Goal: Navigation & Orientation: Find specific page/section

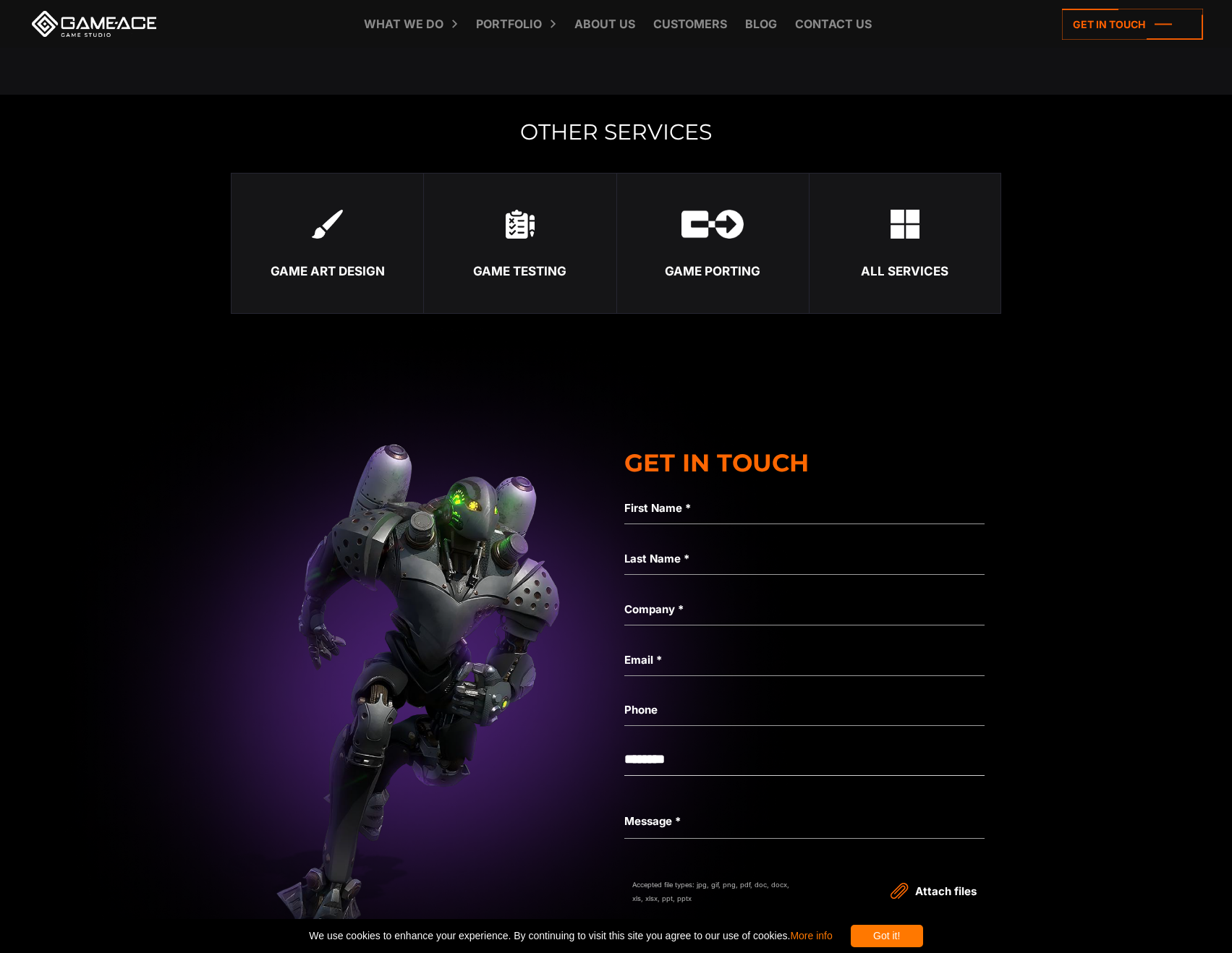
scroll to position [5496, 0]
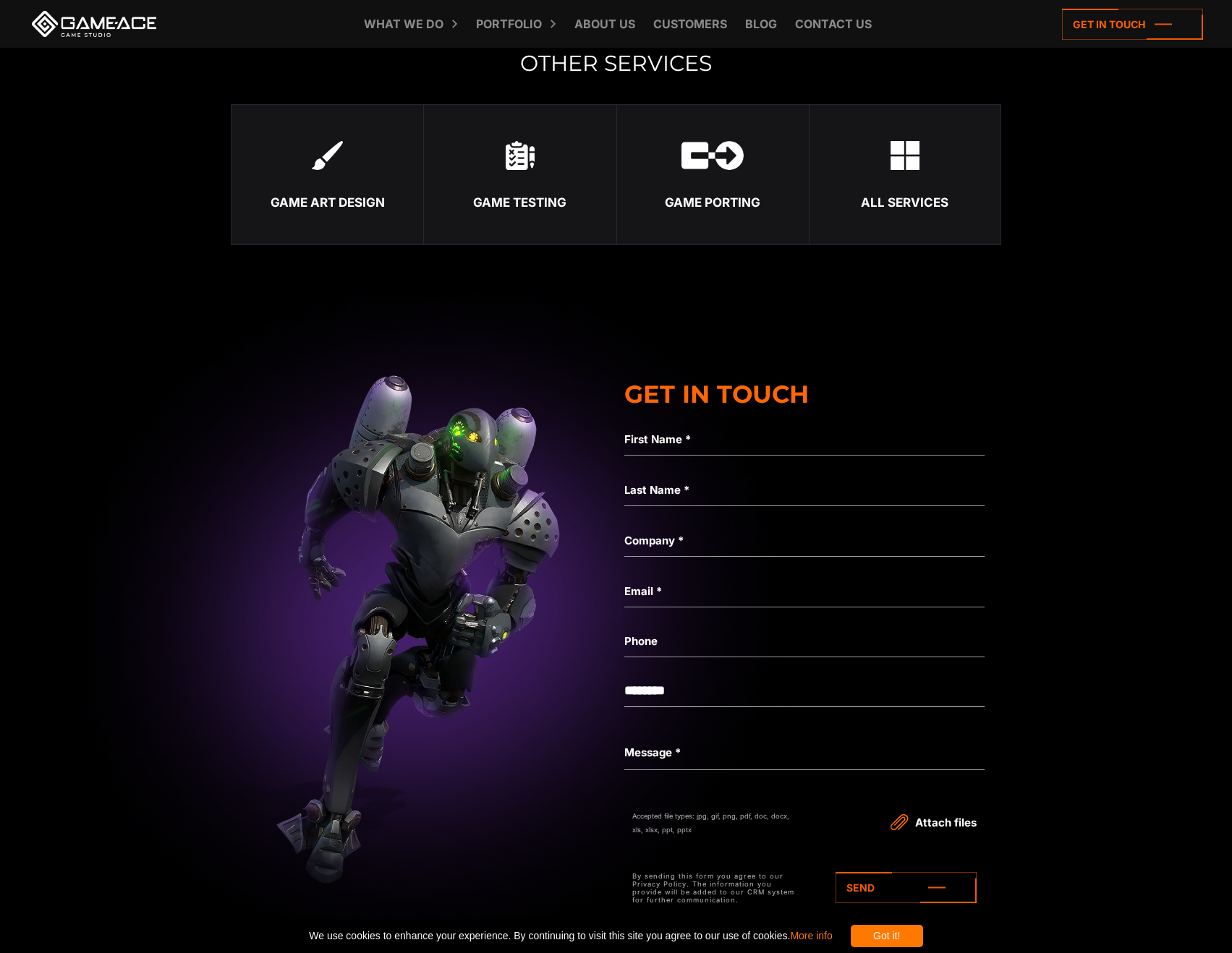
click at [530, 145] on img at bounding box center [520, 155] width 29 height 29
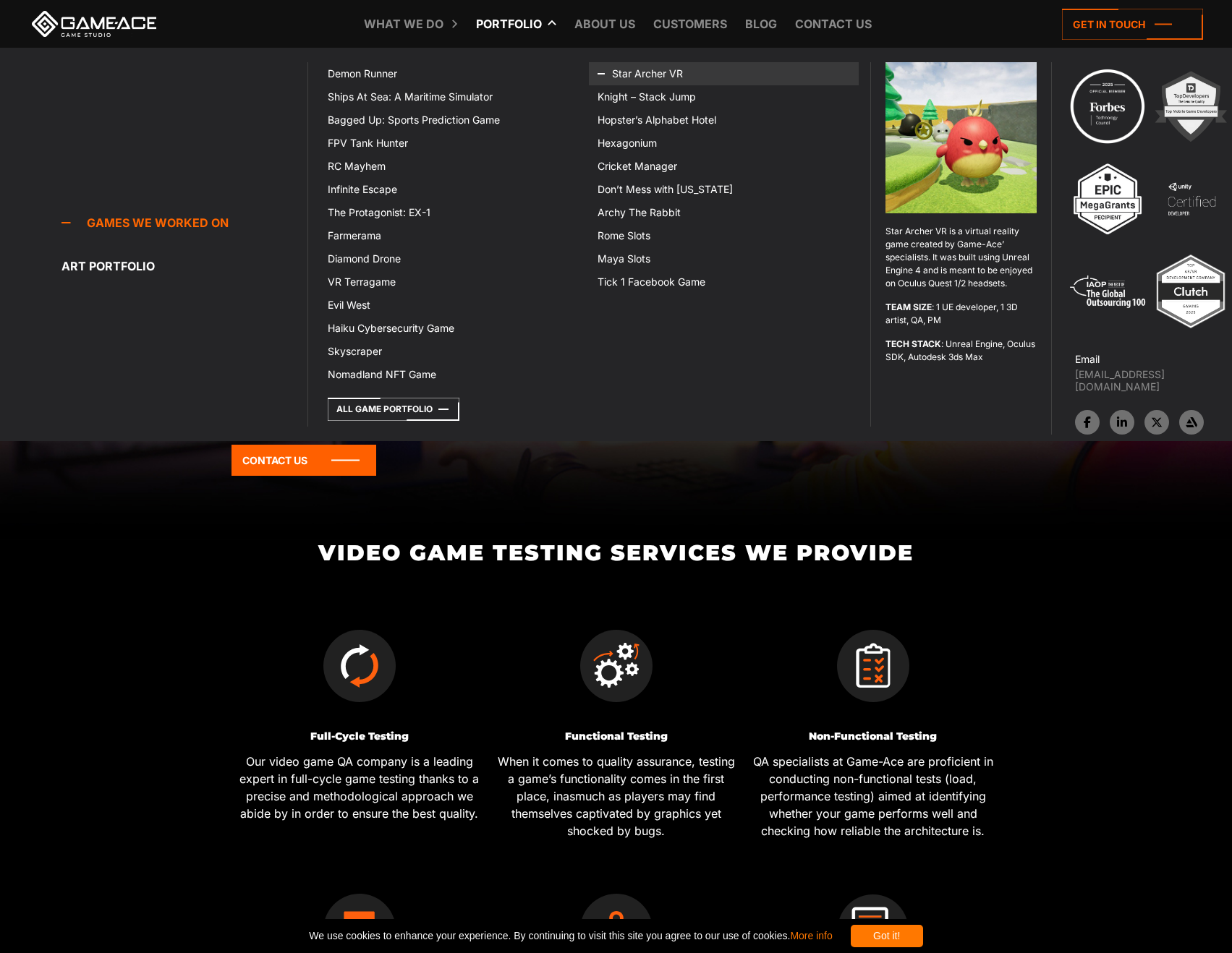
click at [626, 63] on icon at bounding box center [615, 74] width 34 height 24
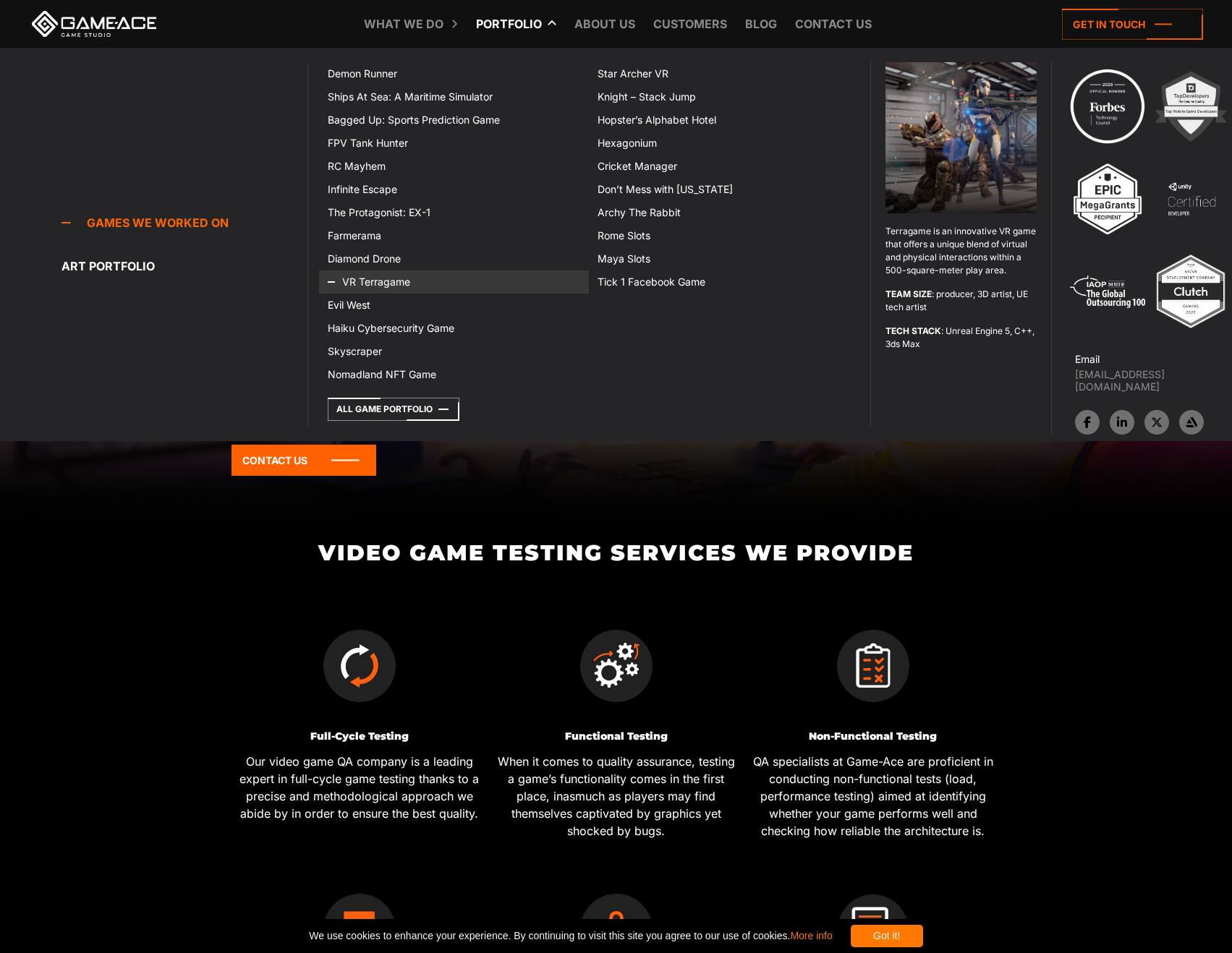
click at [375, 284] on link "VR Terragame" at bounding box center [454, 282] width 269 height 24
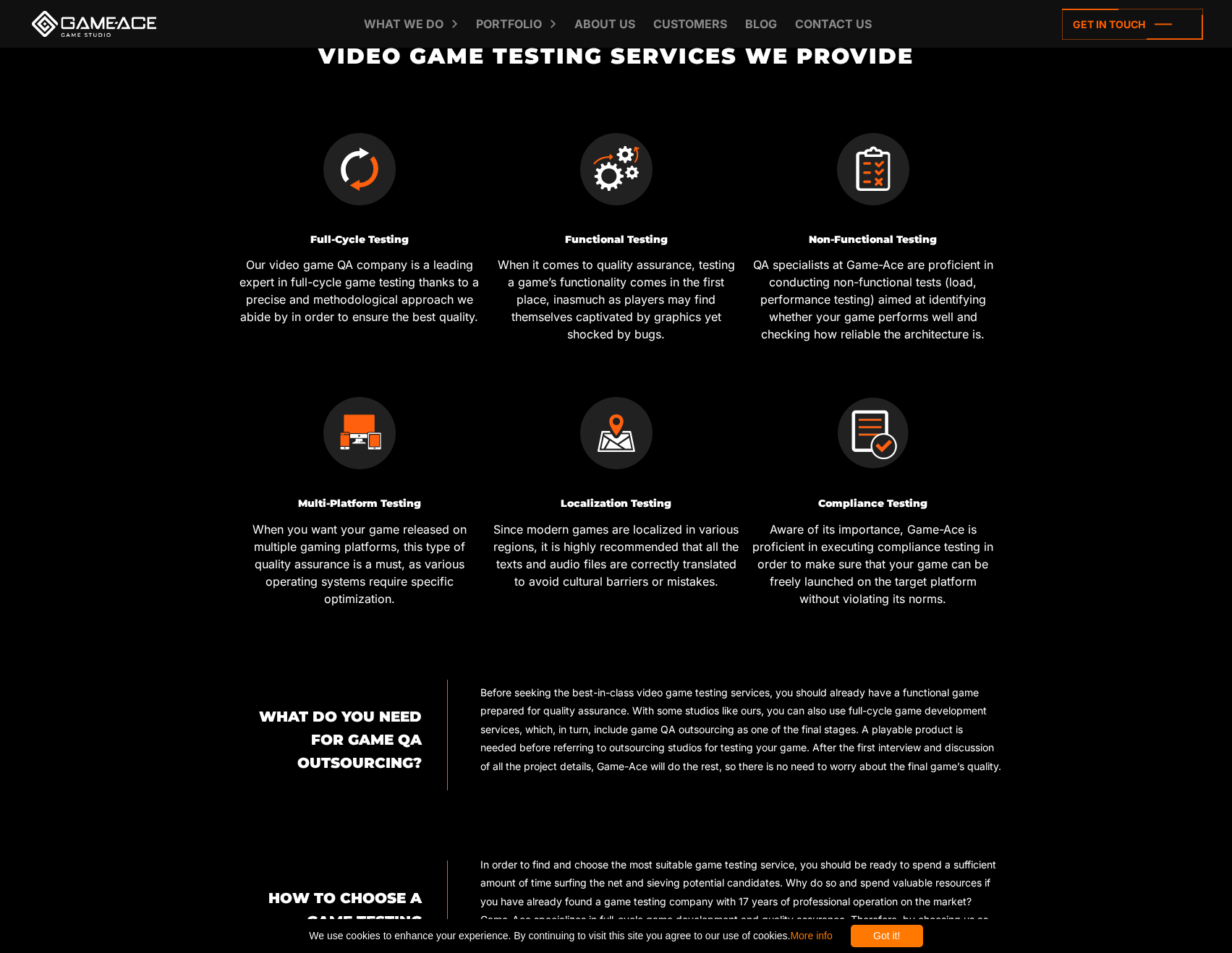
scroll to position [506, 0]
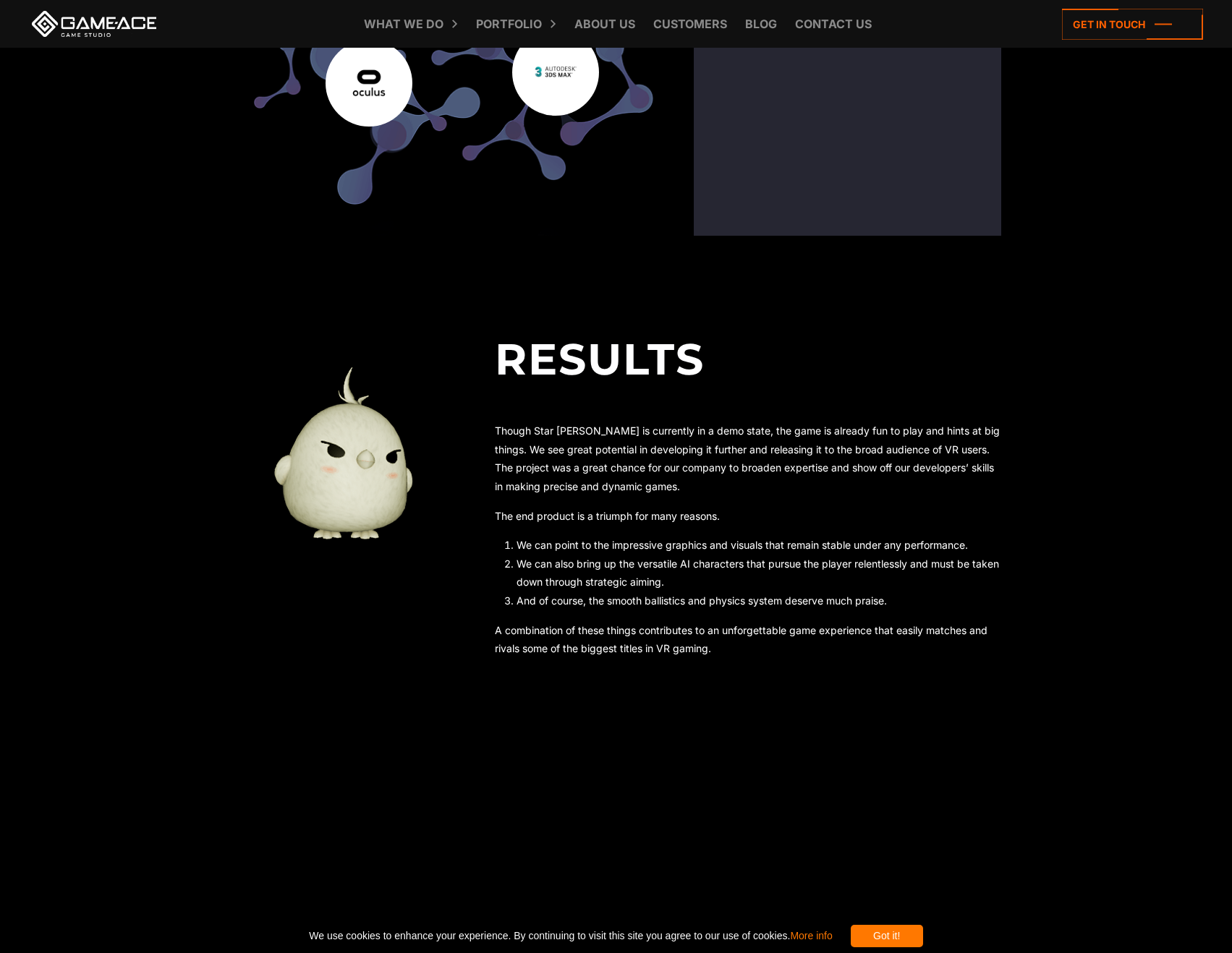
scroll to position [4989, 0]
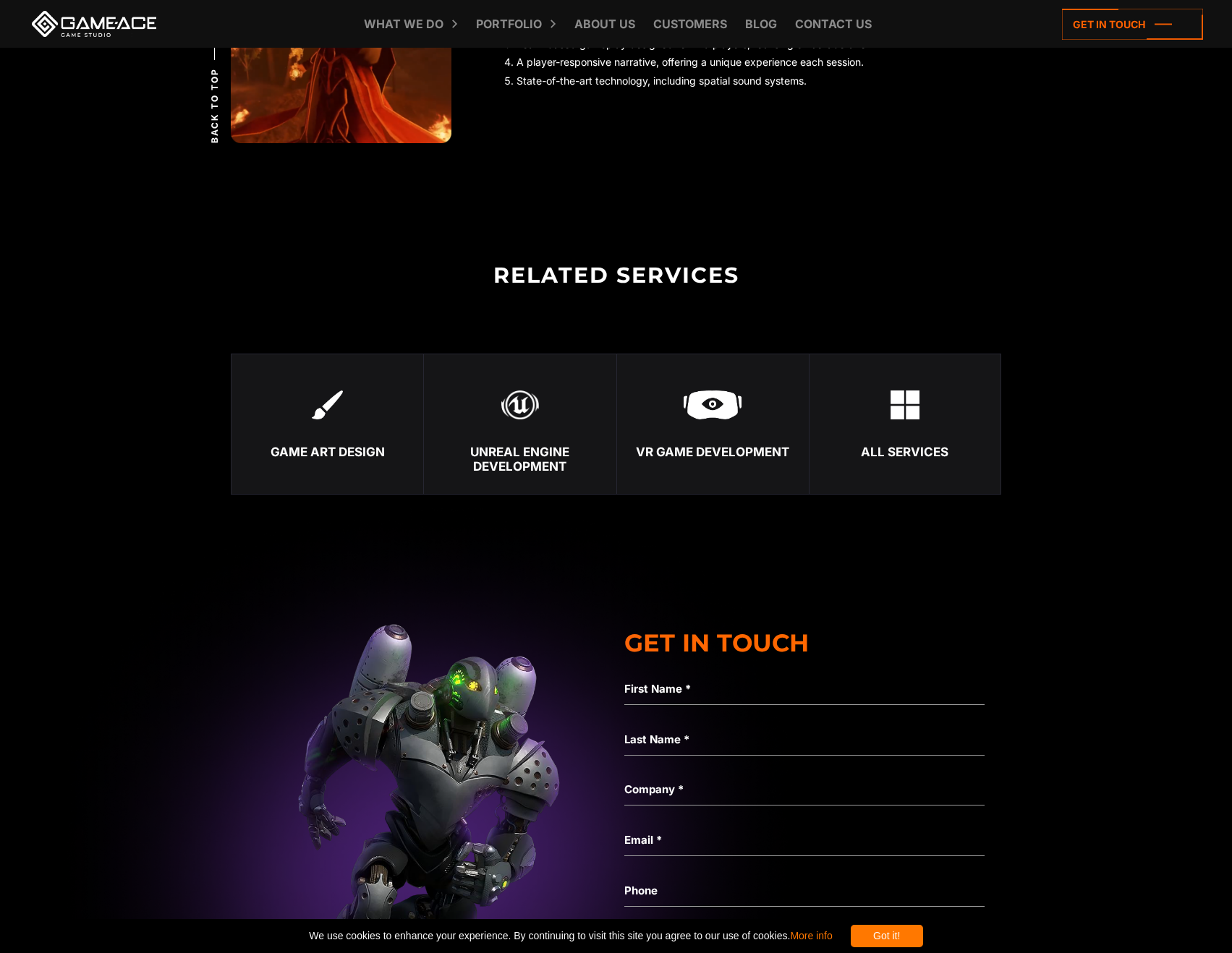
scroll to position [3832, 0]
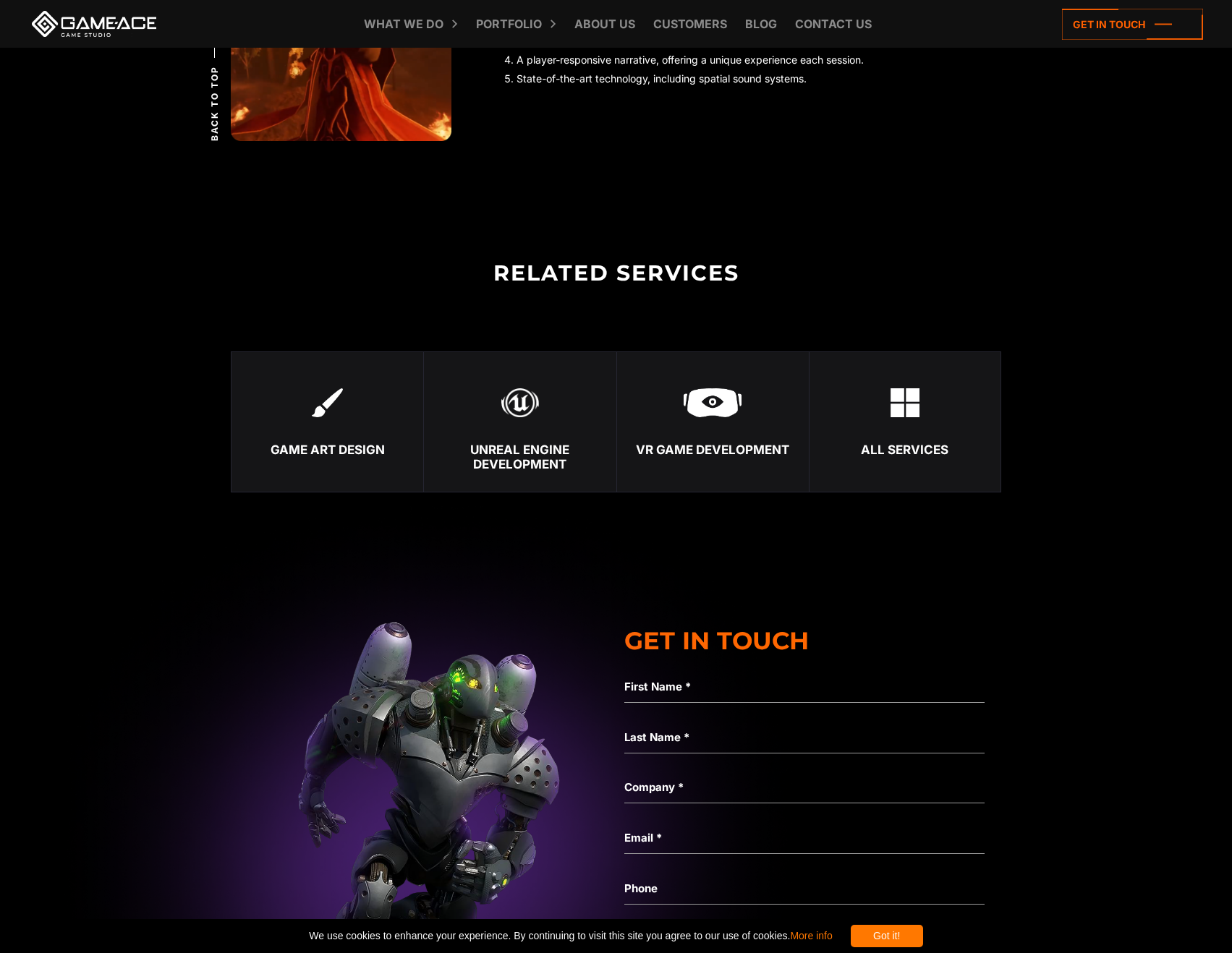
click at [887, 431] on link "All services" at bounding box center [905, 422] width 192 height 141
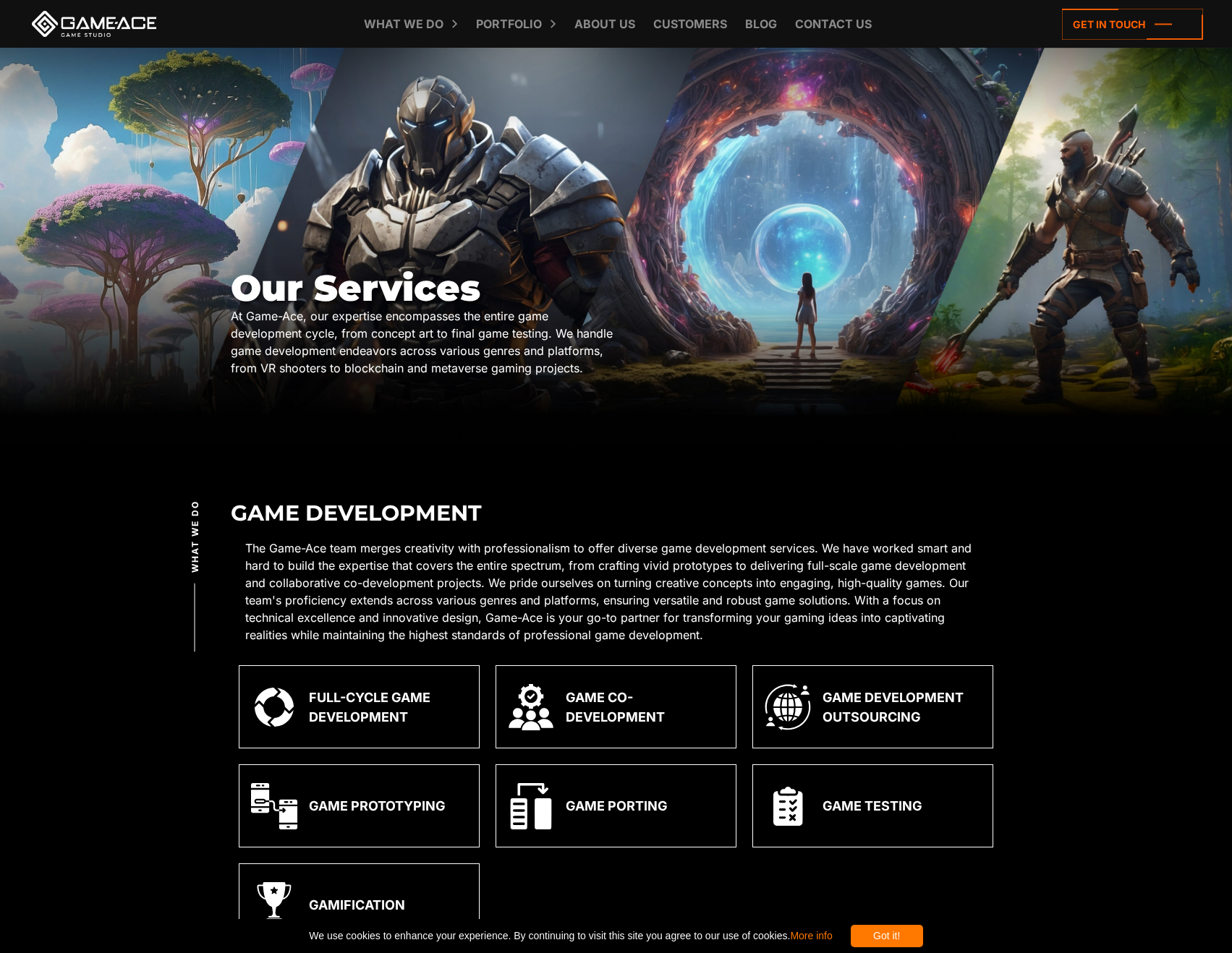
scroll to position [289, 0]
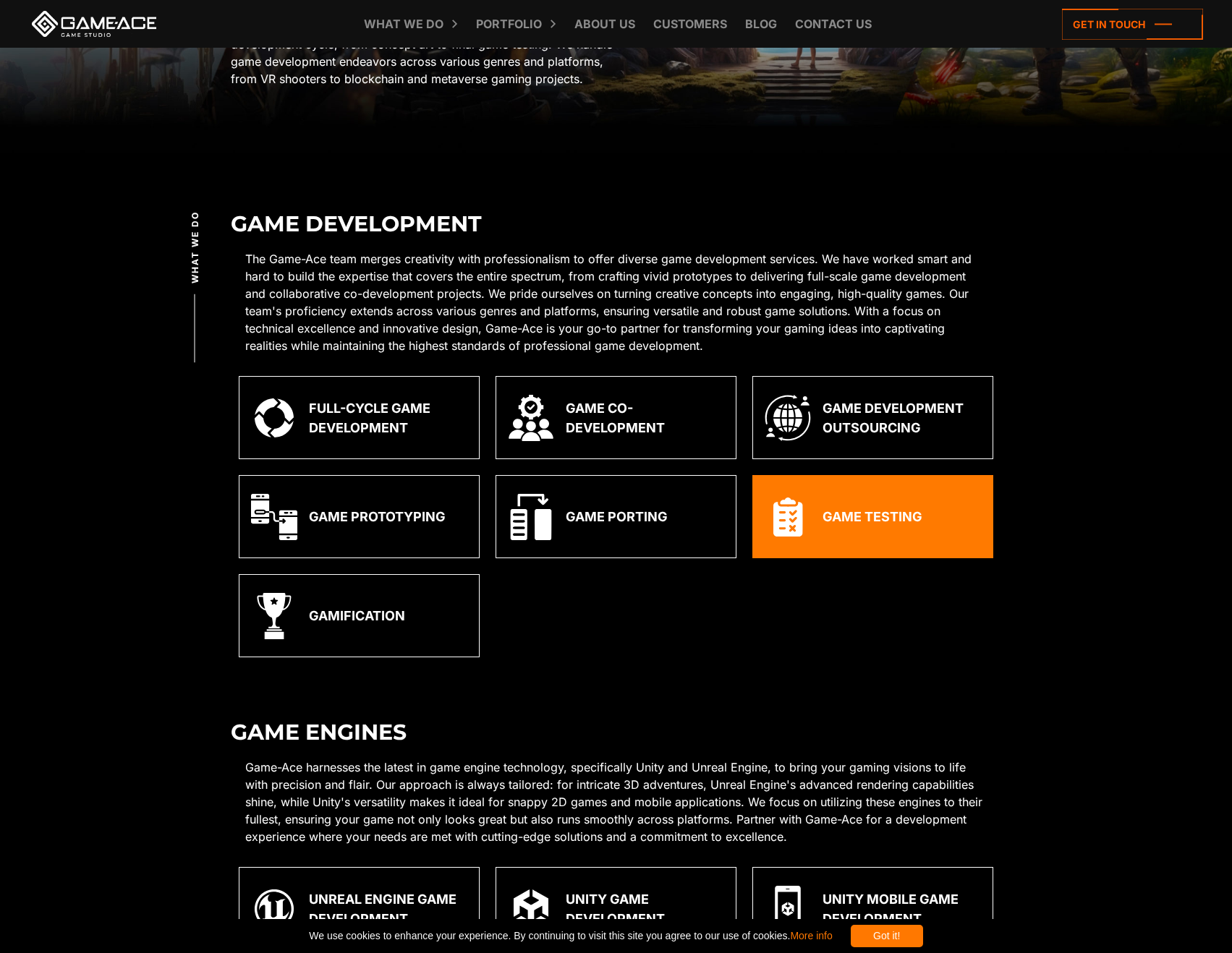
click at [854, 517] on div "Game Testing" at bounding box center [873, 517] width 100 height 20
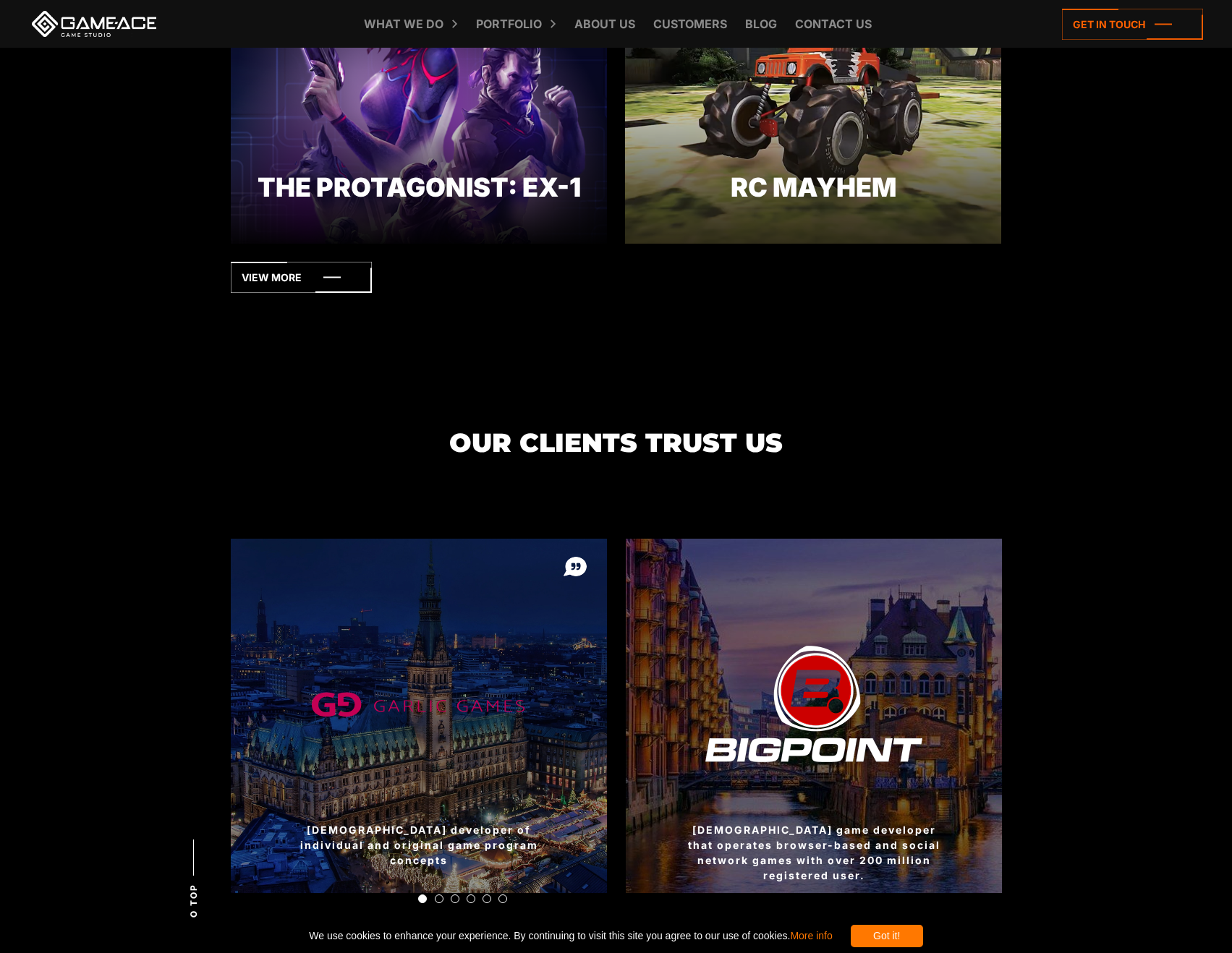
scroll to position [4596, 0]
